Goal: Information Seeking & Learning: Learn about a topic

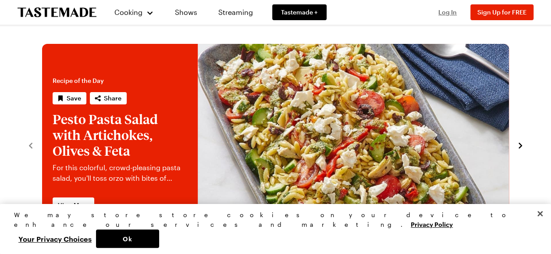
click at [452, 12] on span "Log In" at bounding box center [447, 11] width 18 height 7
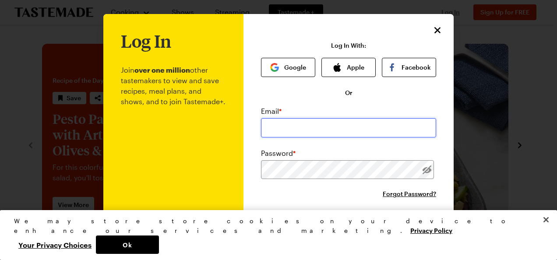
type input "[EMAIL_ADDRESS][DOMAIN_NAME]"
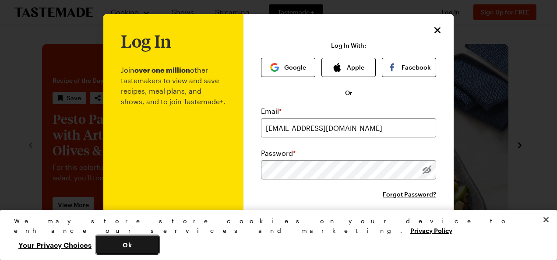
click at [159, 241] on button "Ok" at bounding box center [127, 245] width 63 height 18
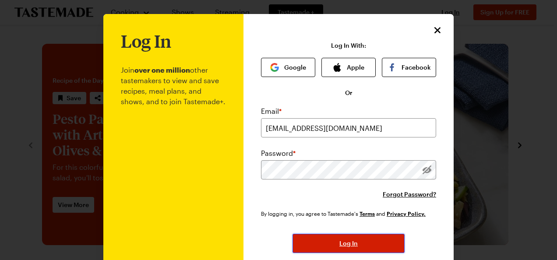
click at [364, 239] on button "Log In" at bounding box center [349, 243] width 112 height 19
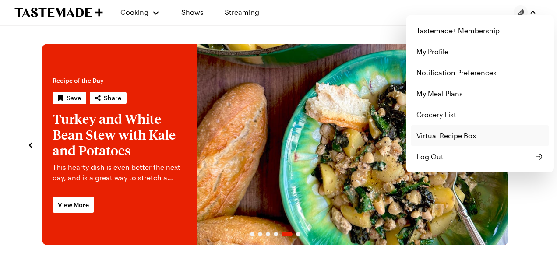
click at [437, 134] on link "Virtual Recipe Box" at bounding box center [480, 135] width 138 height 21
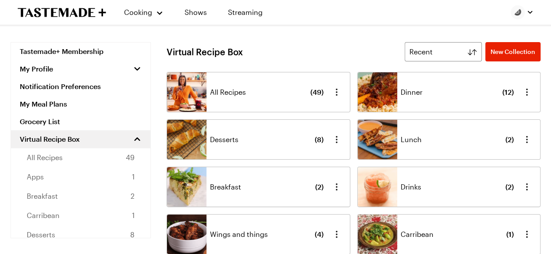
click at [391, 65] on div "Virtual Recipe Box Recent New Collection Recent All Recipes ( 49 ) Dinner ( 12 …" at bounding box center [353, 195] width 374 height 307
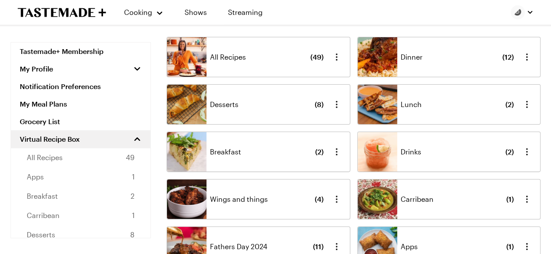
scroll to position [32, 0]
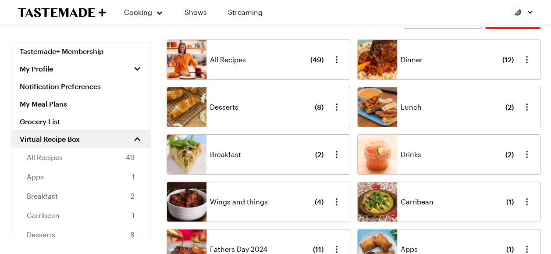
click at [415, 69] on div "Dinner ( 12 )" at bounding box center [456, 59] width 113 height 39
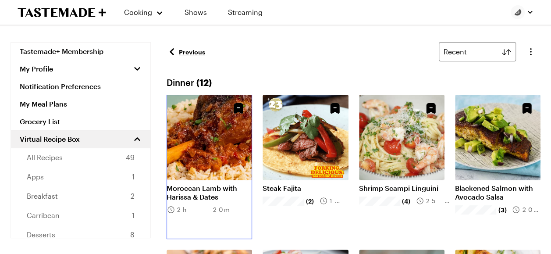
click at [193, 184] on link "Moroccan Lamb with Harissa & Dates" at bounding box center [208, 193] width 85 height 18
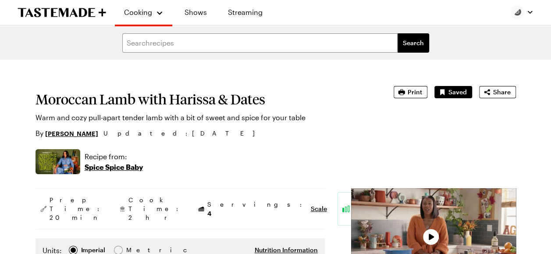
type textarea "x"
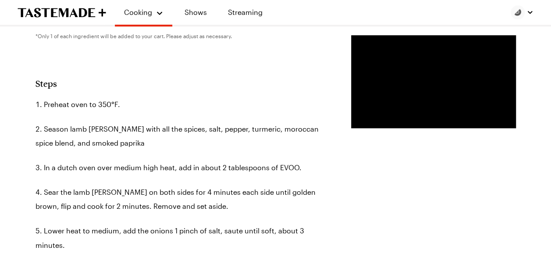
scroll to position [584, 0]
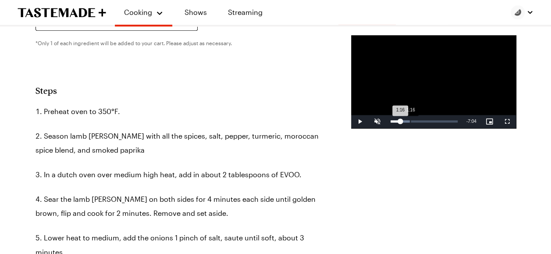
click at [390, 122] on div "1:16" at bounding box center [395, 121] width 10 height 2
click at [386, 128] on div "Loaded : 28.15% 1:19 1:24" at bounding box center [424, 121] width 76 height 13
drag, startPoint x: 349, startPoint y: 155, endPoint x: 384, endPoint y: 160, distance: 35.9
click at [386, 128] on div "Loaded : 56.07% 3:38 3:38" at bounding box center [424, 121] width 76 height 13
drag, startPoint x: 391, startPoint y: 152, endPoint x: 399, endPoint y: 154, distance: 8.2
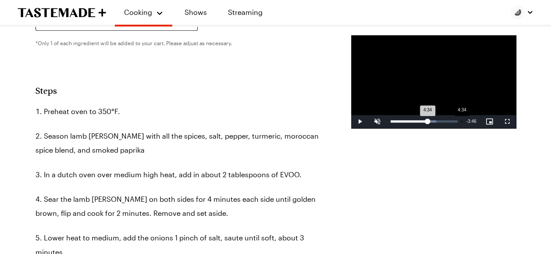
click at [399, 128] on div "Loaded : 68.02% 4:34 4:34" at bounding box center [424, 121] width 76 height 13
drag, startPoint x: 404, startPoint y: 157, endPoint x: 319, endPoint y: 161, distance: 84.6
click at [351, 128] on div "Play Unmute Current Time 6:33 / Duration 8:20 Loaded : 0.00% 2:32 6:33 Stream T…" at bounding box center [433, 121] width 165 height 13
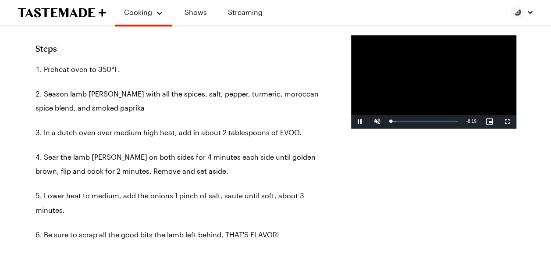
scroll to position [633, 0]
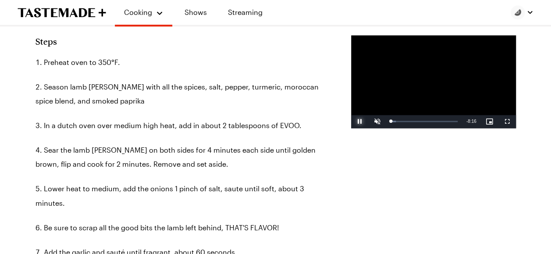
click at [351, 121] on span "Video Player" at bounding box center [360, 121] width 18 height 0
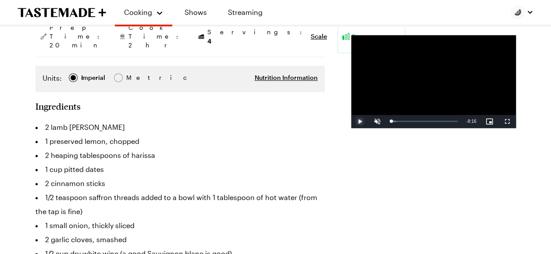
scroll to position [170, 0]
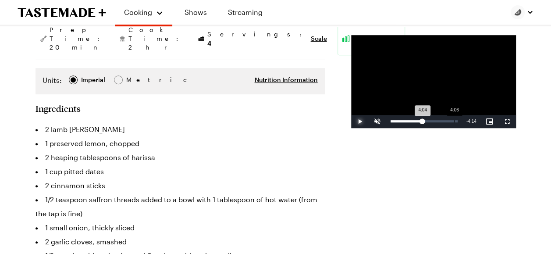
drag, startPoint x: 332, startPoint y: 154, endPoint x: 391, endPoint y: 156, distance: 59.6
click at [391, 122] on div "4:04" at bounding box center [406, 121] width 32 height 2
click at [351, 121] on span "Video Player" at bounding box center [360, 121] width 18 height 0
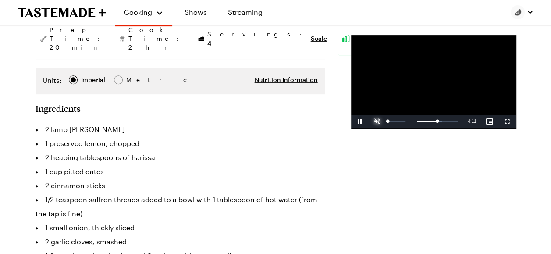
click at [368, 121] on span "Video Player" at bounding box center [377, 121] width 18 height 0
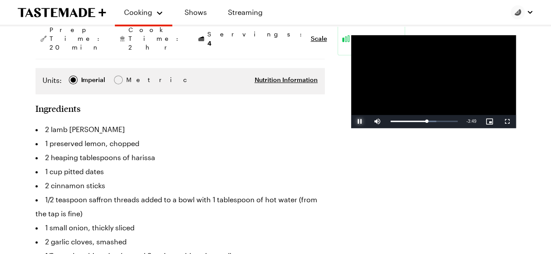
click at [351, 121] on span "Video Player" at bounding box center [360, 121] width 18 height 0
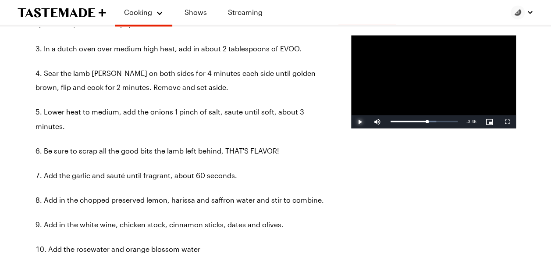
scroll to position [714, 0]
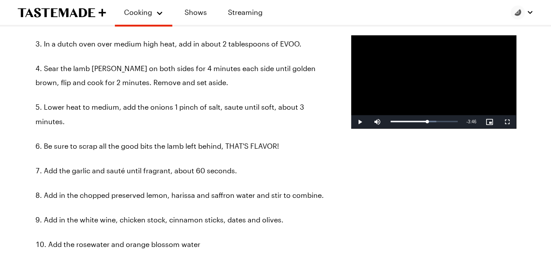
click at [181, 205] on ol "Preheat oven to 350°F. Season lamb [PERSON_NAME] with all the spices, salt, pep…" at bounding box center [179, 156] width 289 height 364
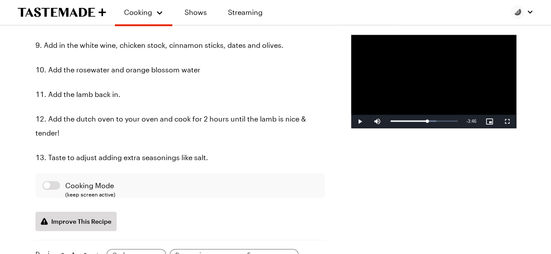
scroll to position [893, 3]
